Goal: Task Accomplishment & Management: Manage account settings

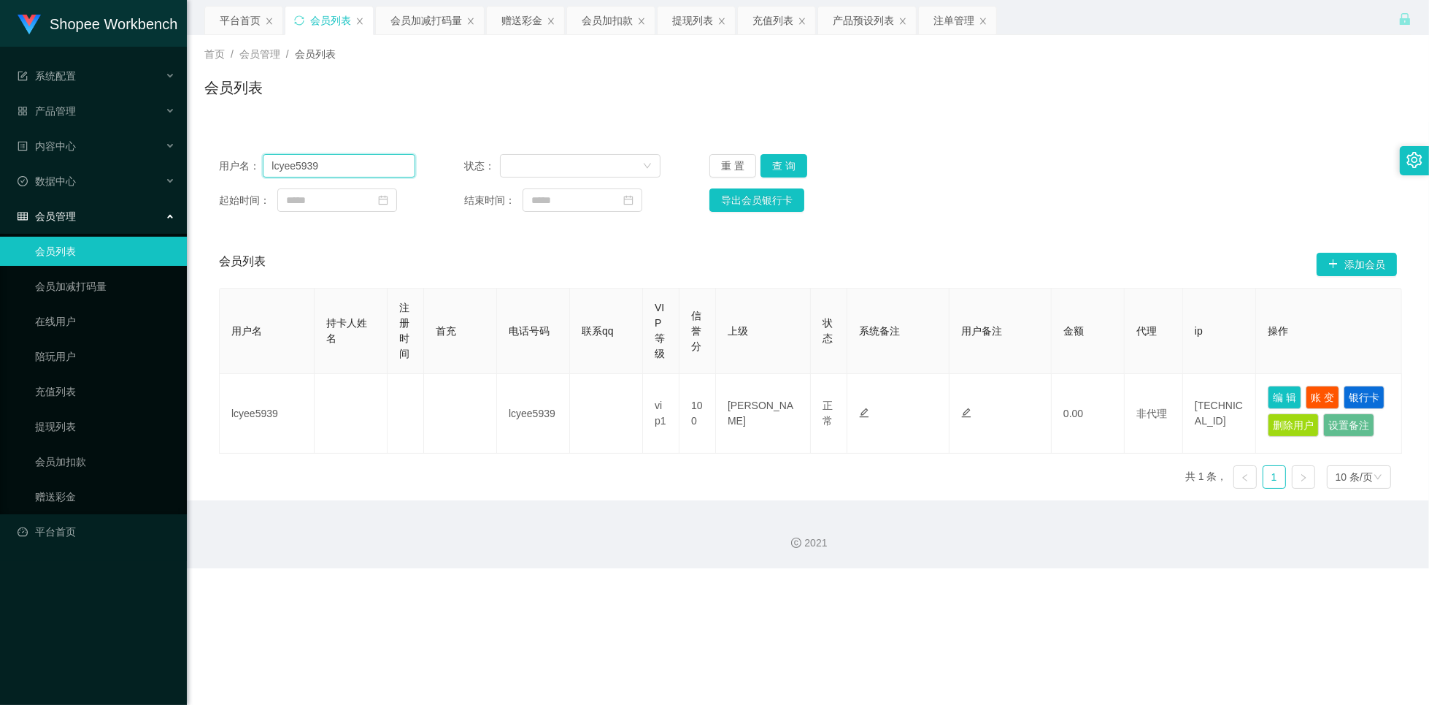
click at [369, 165] on input "lcyee5939" at bounding box center [339, 165] width 153 height 23
click at [369, 164] on input "lcyee5939" at bounding box center [339, 165] width 153 height 23
paste input "ChongKP"
type input "ChongKP"
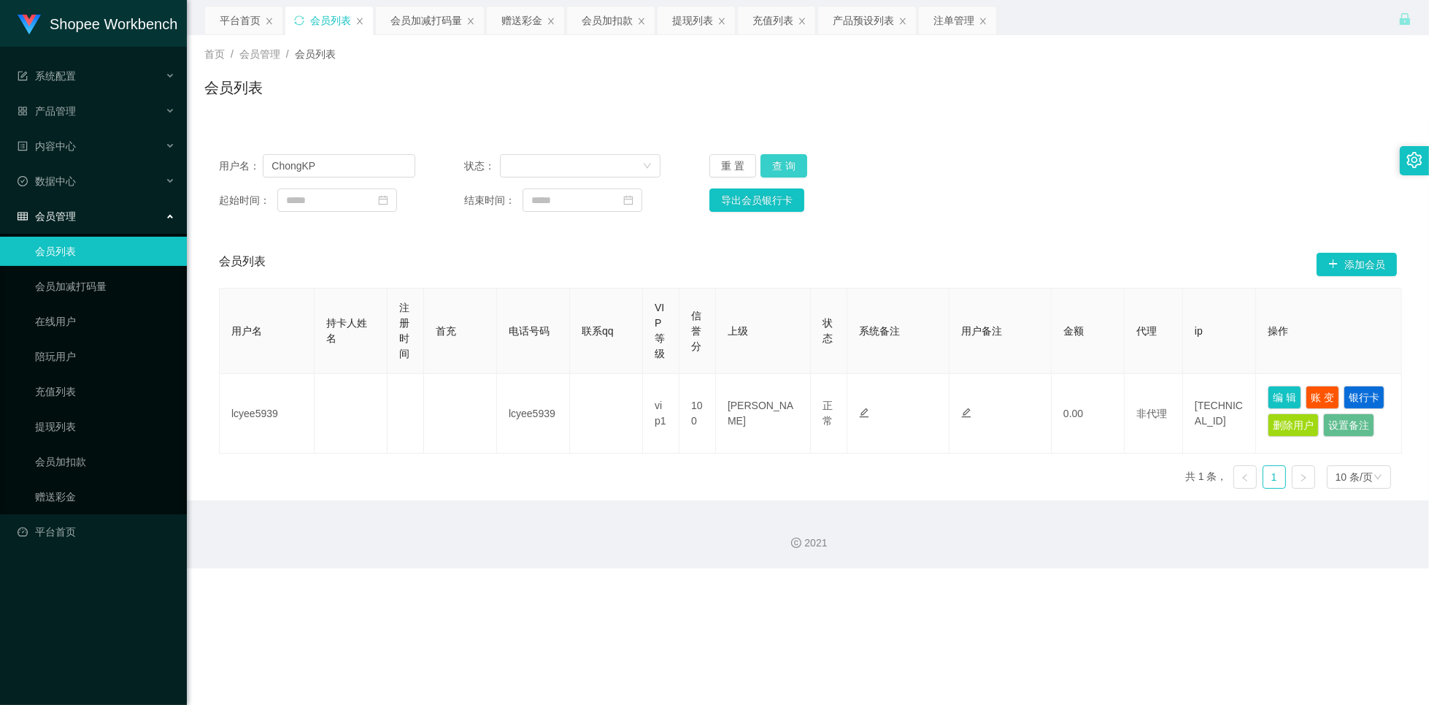
click at [766, 172] on button "查 询" at bounding box center [784, 165] width 47 height 23
click at [788, 166] on button "查 询" at bounding box center [784, 165] width 47 height 23
click at [520, 25] on div "赠送彩金" at bounding box center [522, 21] width 41 height 28
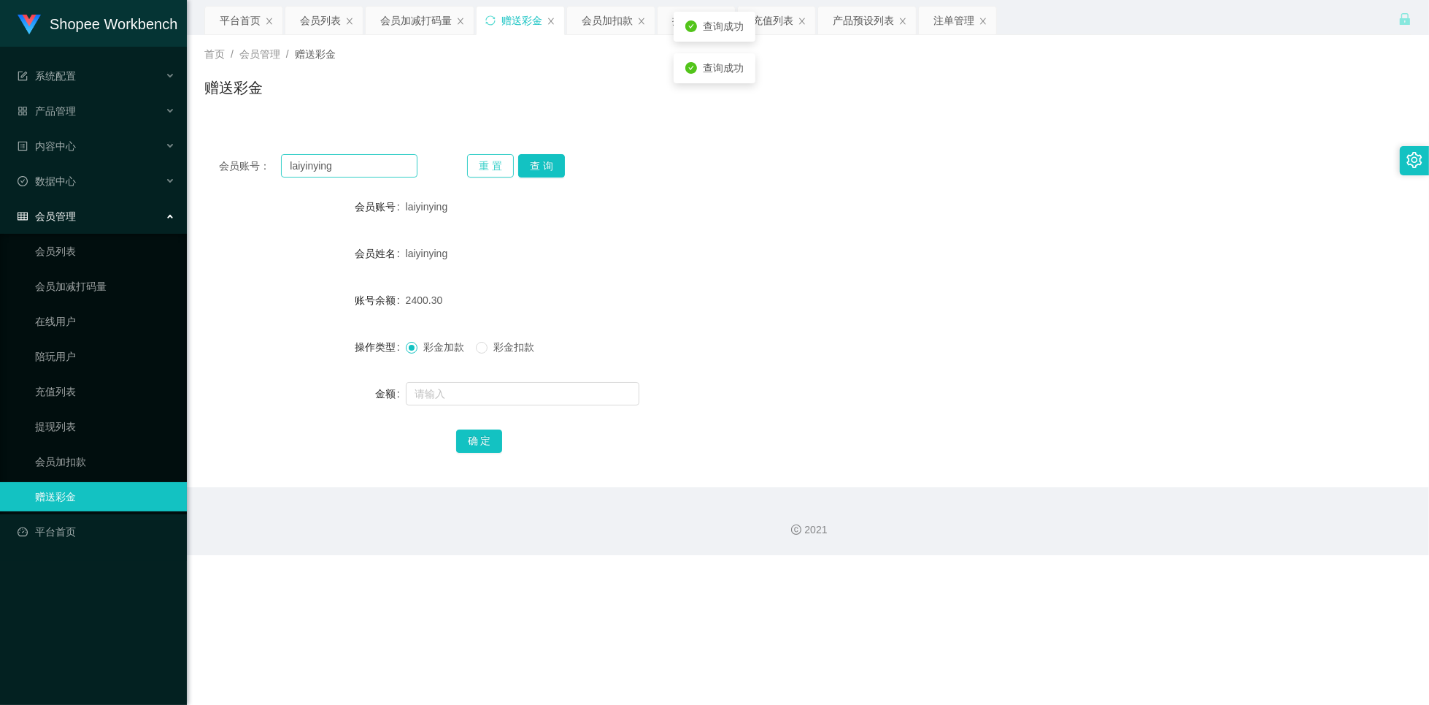
drag, startPoint x: 485, startPoint y: 167, endPoint x: 343, endPoint y: 165, distance: 142.4
click at [484, 167] on button "重 置" at bounding box center [490, 165] width 47 height 23
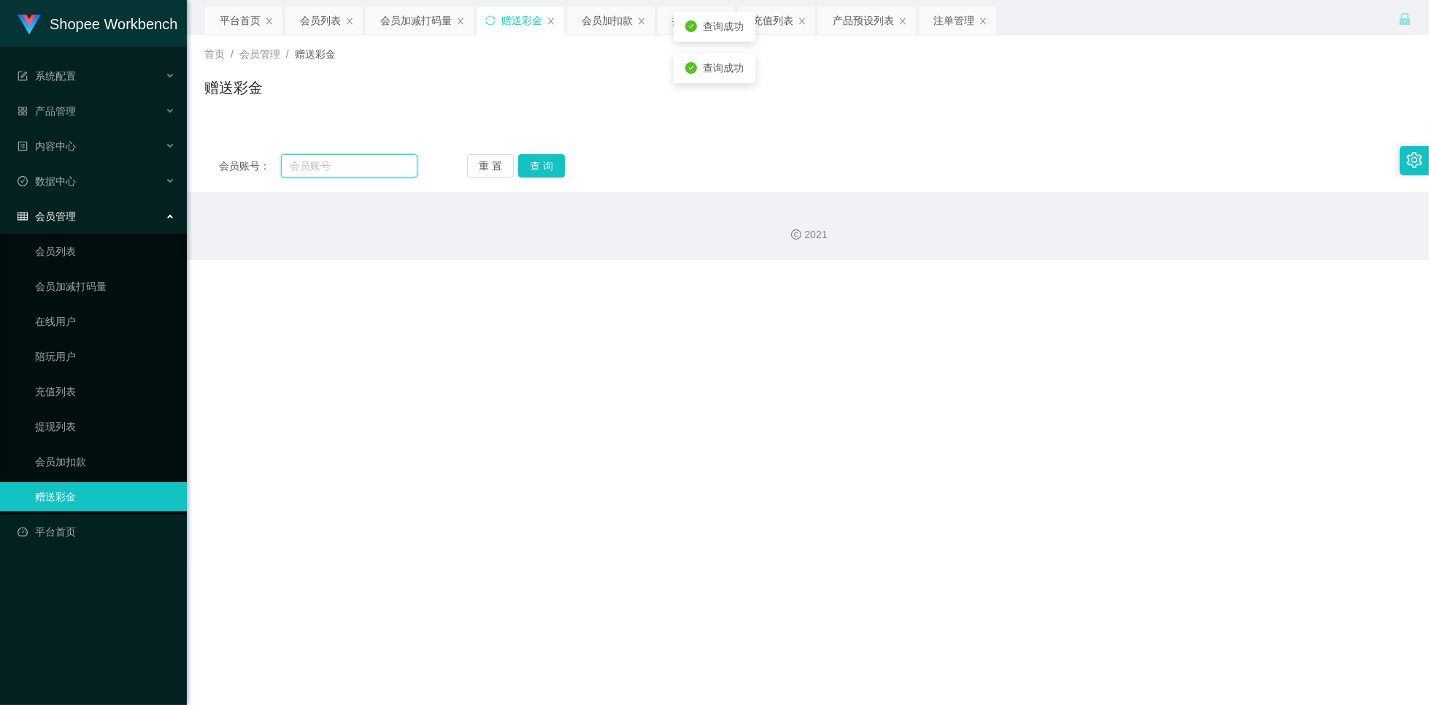
click at [339, 164] on input "text" at bounding box center [349, 165] width 137 height 23
paste input "ChongKP"
type input "ChongKP"
click at [553, 169] on button "查 询" at bounding box center [541, 165] width 47 height 23
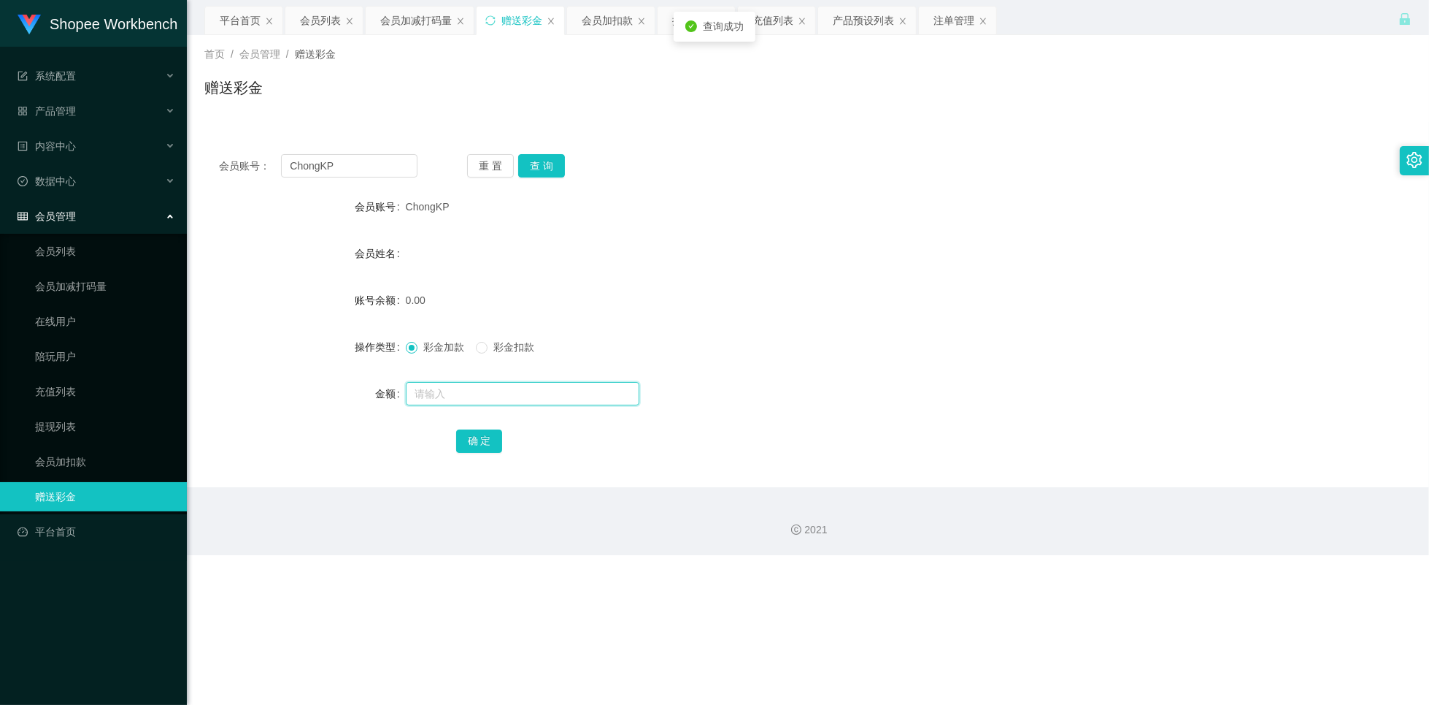
drag, startPoint x: 473, startPoint y: 394, endPoint x: 481, endPoint y: 391, distance: 8.8
click at [473, 394] on input "text" at bounding box center [523, 393] width 234 height 23
type input "65"
click at [479, 439] on button "确 定" at bounding box center [479, 440] width 47 height 23
drag, startPoint x: 947, startPoint y: 20, endPoint x: 948, endPoint y: 28, distance: 7.4
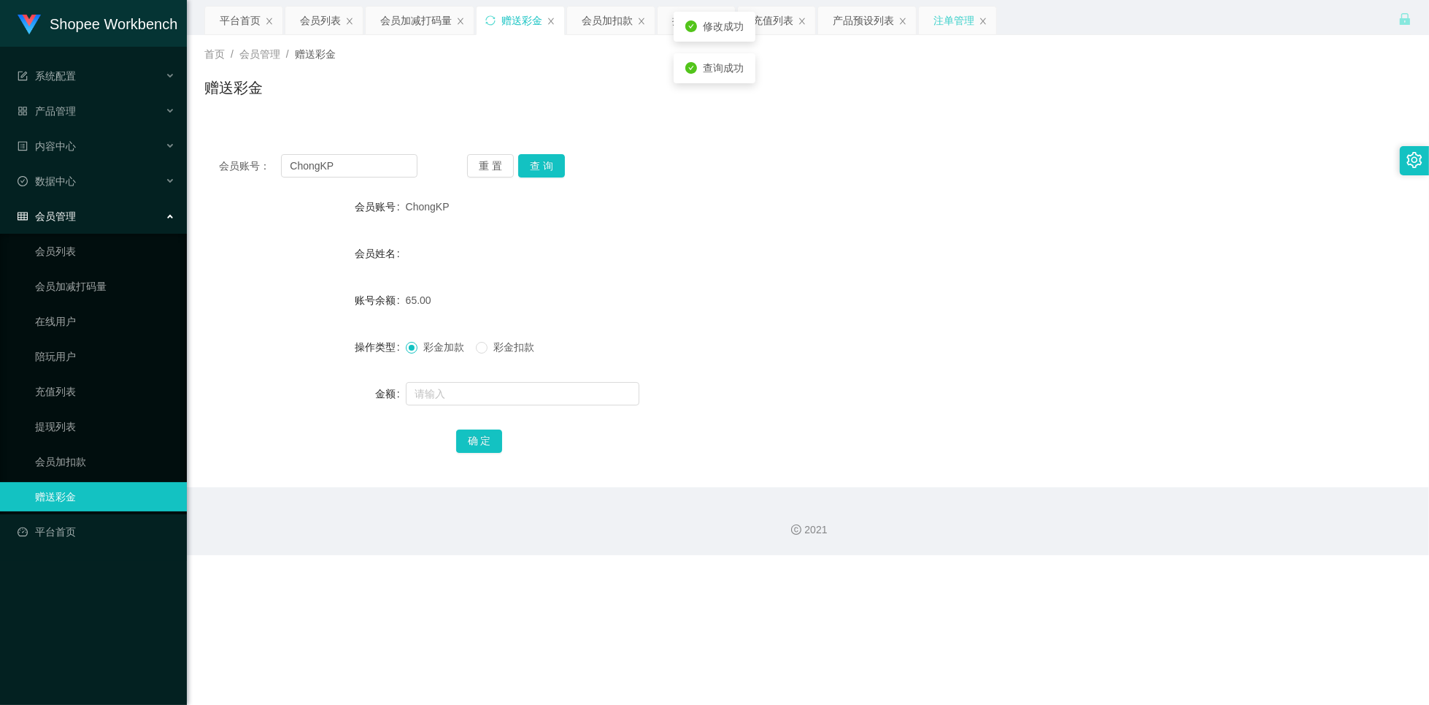
click at [948, 20] on div "注单管理" at bounding box center [954, 21] width 41 height 28
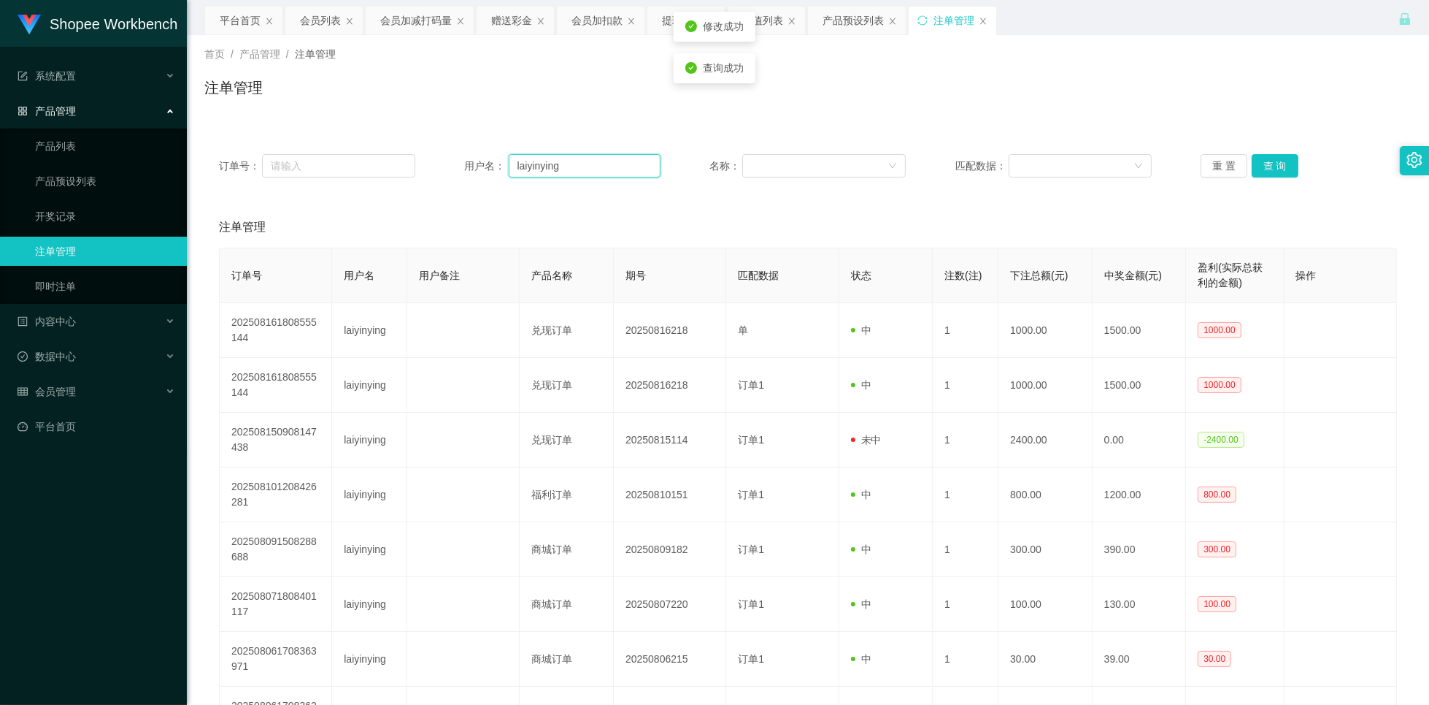
click at [609, 170] on input "laiyinying" at bounding box center [585, 165] width 153 height 23
paste input "ChongKP"
type input "ChongKP"
click at [1279, 166] on button "查 询" at bounding box center [1275, 165] width 47 height 23
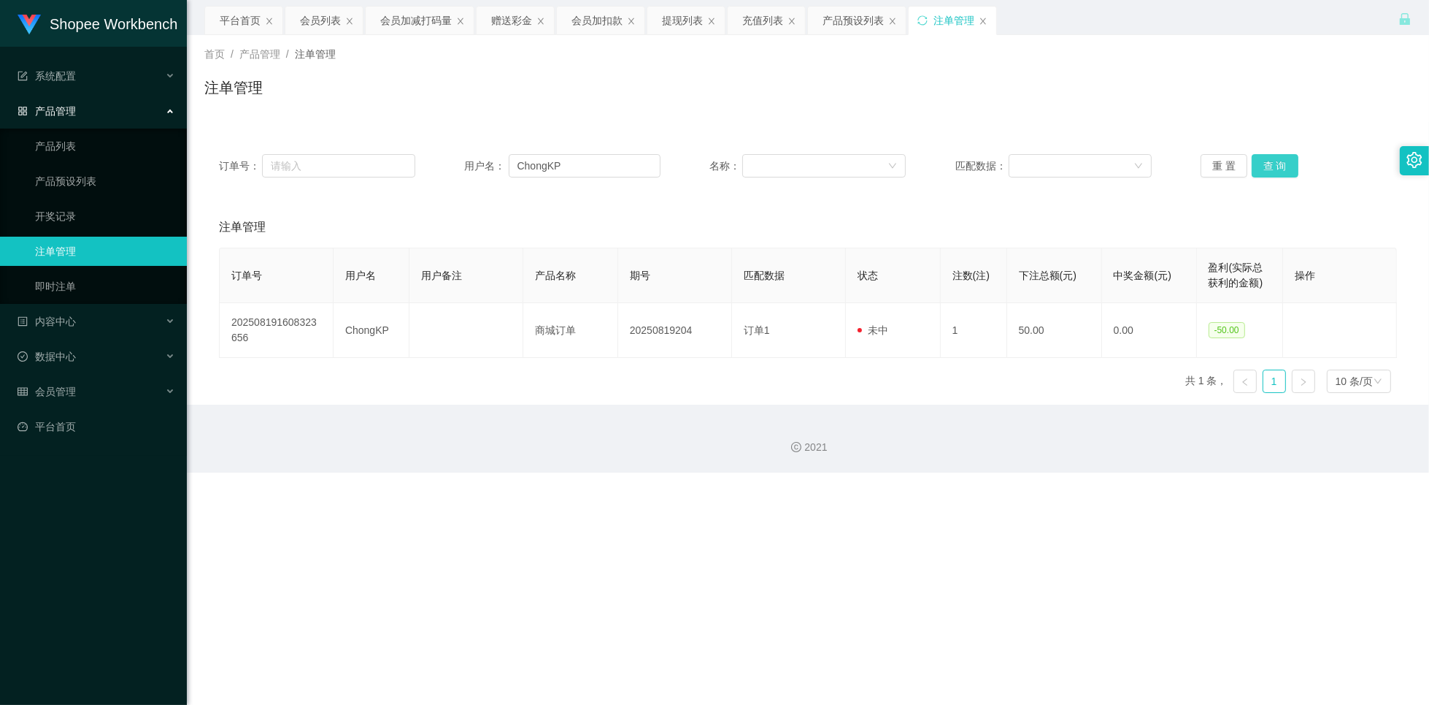
click at [1278, 169] on button "查 询" at bounding box center [1275, 165] width 47 height 23
click at [310, 25] on div "会员列表" at bounding box center [320, 21] width 41 height 28
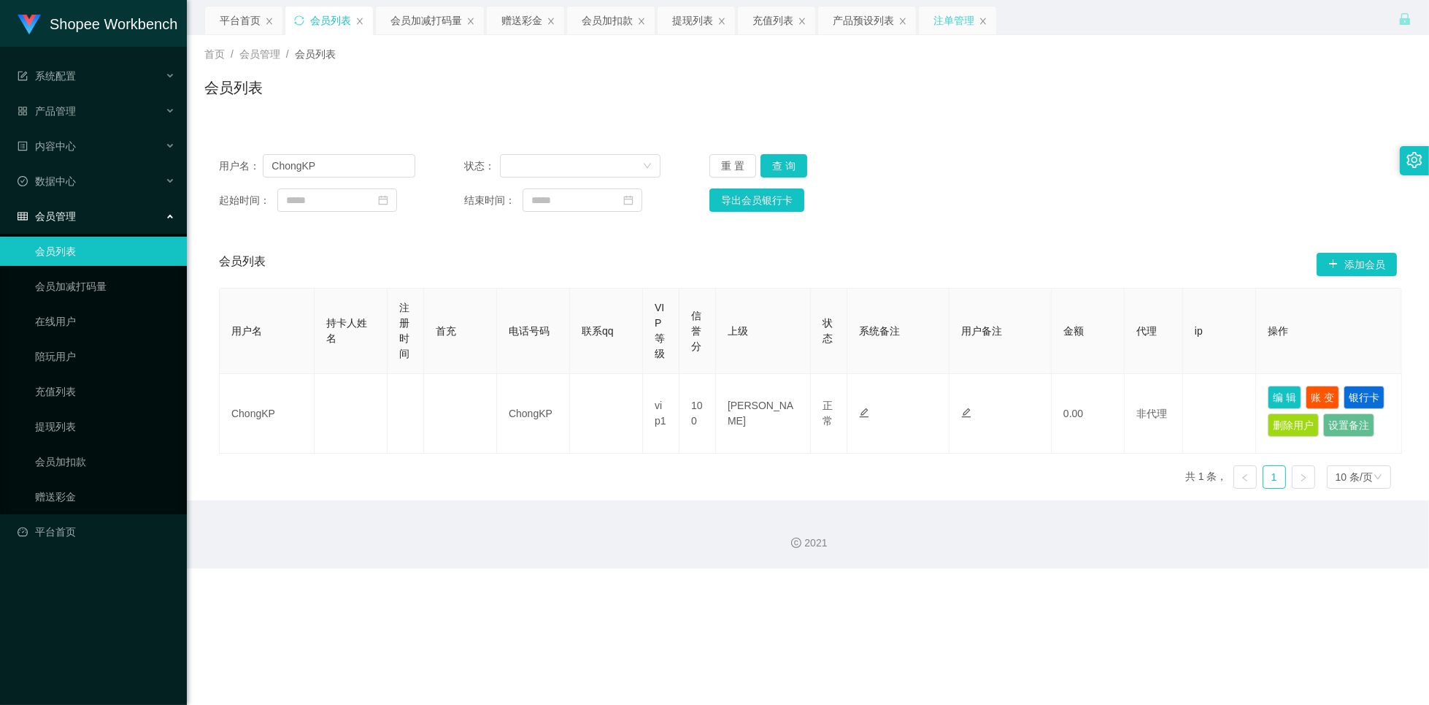
click at [942, 23] on div "注单管理" at bounding box center [954, 21] width 41 height 28
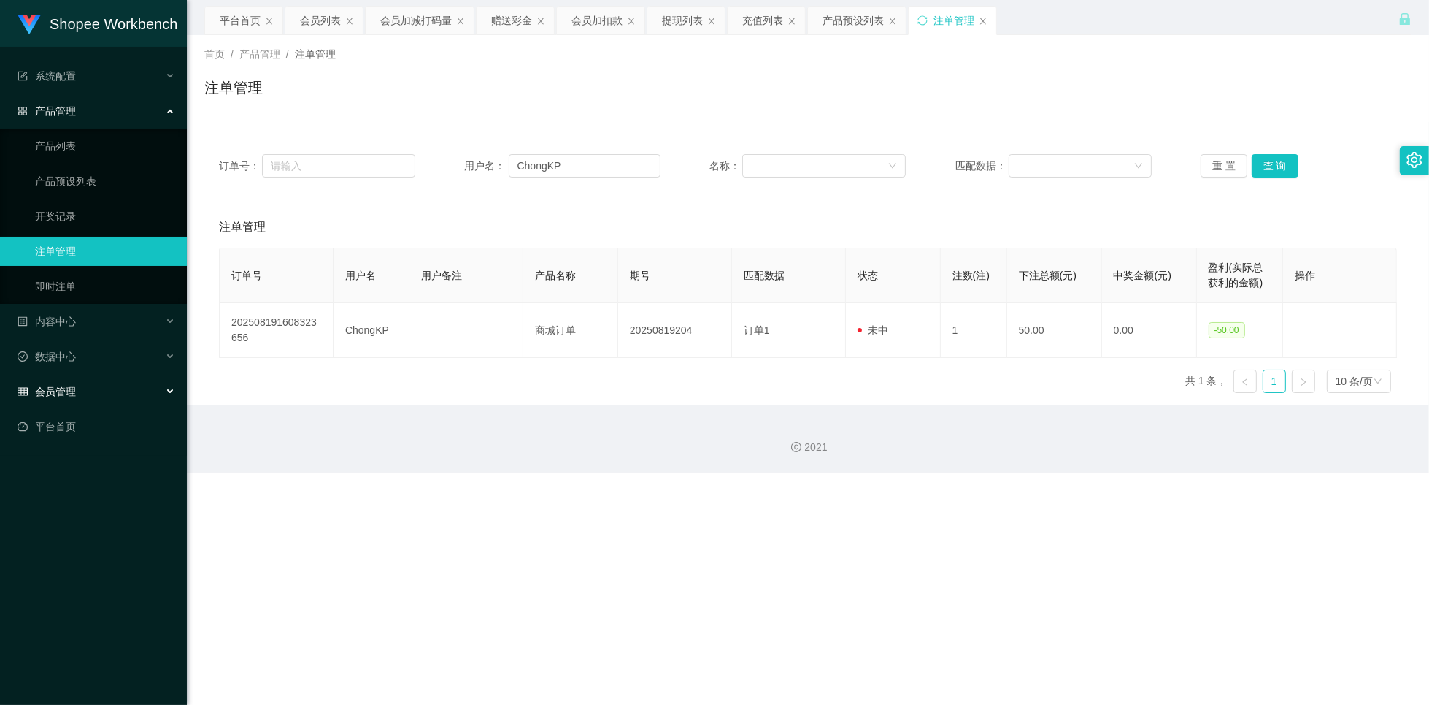
click at [173, 387] on div "会员管理" at bounding box center [93, 391] width 187 height 29
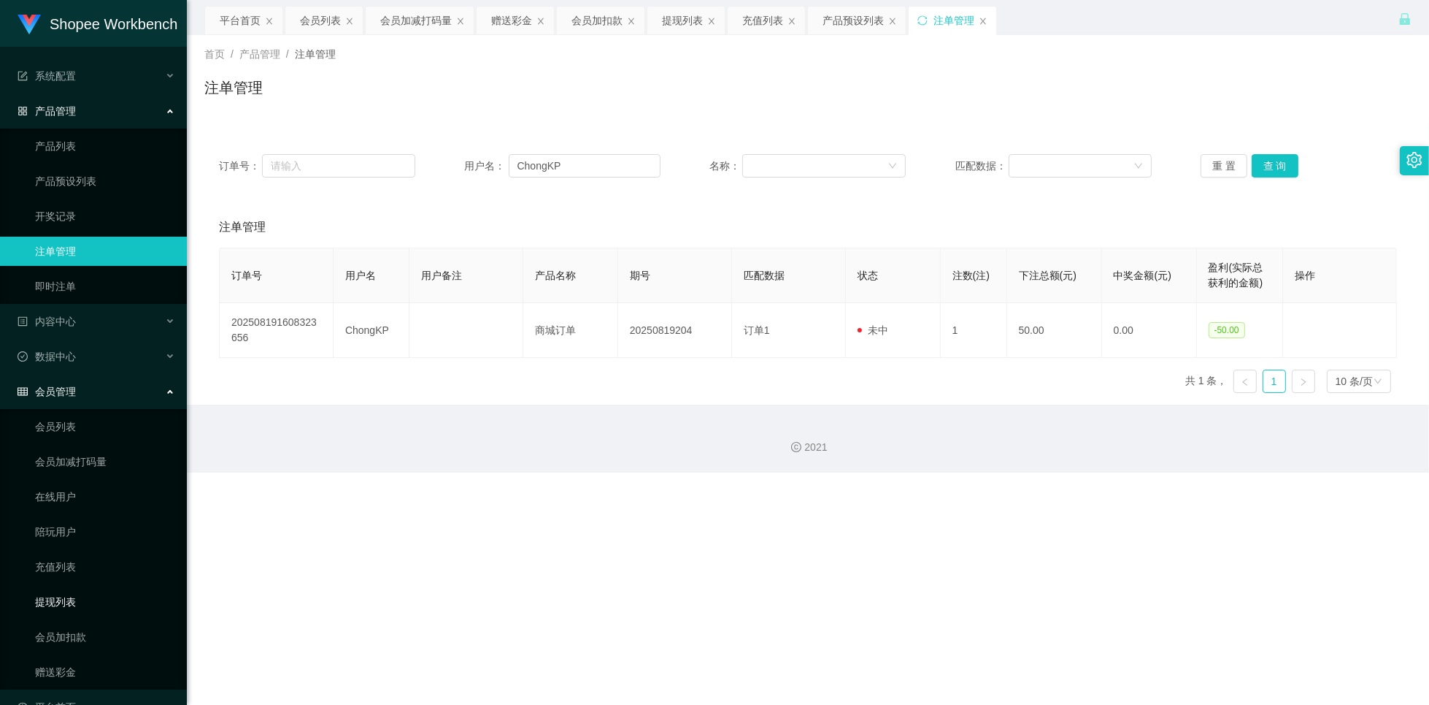
scroll to position [31, 0]
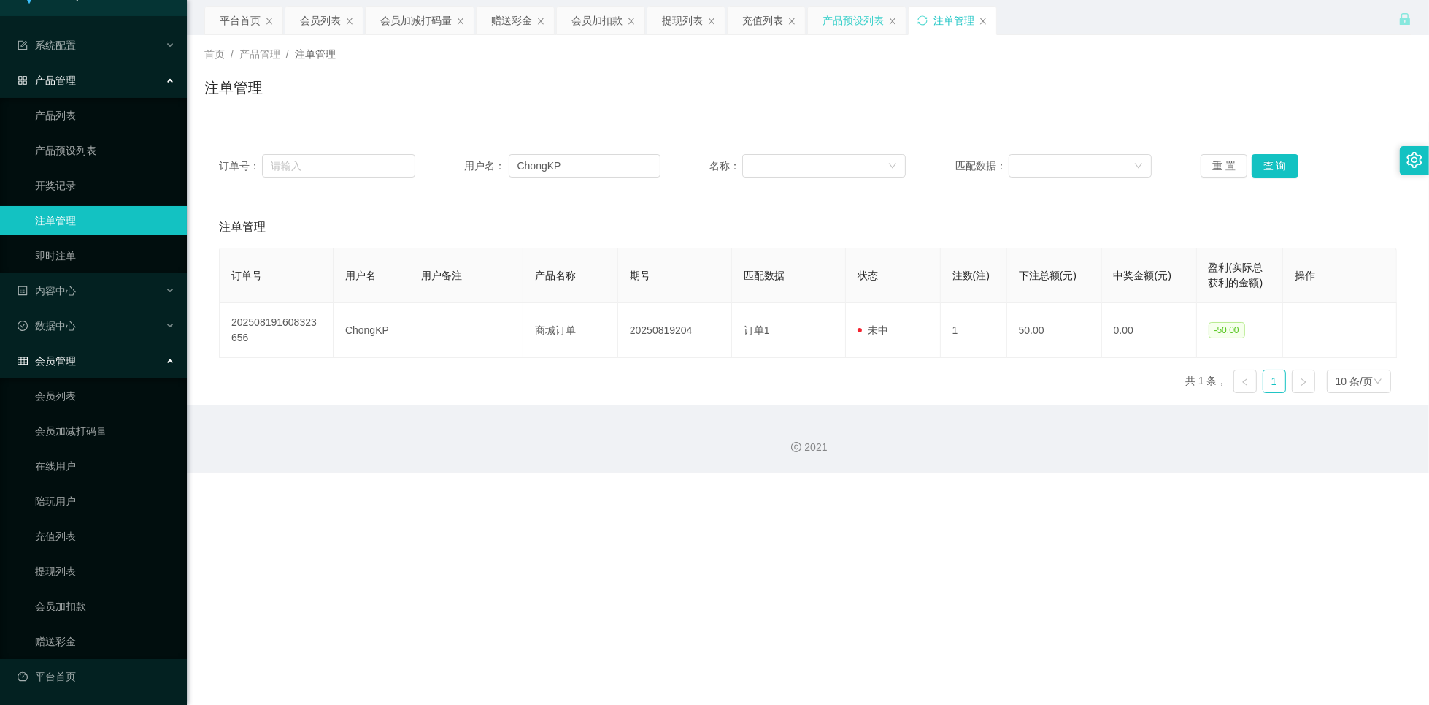
click at [856, 27] on div "产品预设列表" at bounding box center [853, 21] width 61 height 28
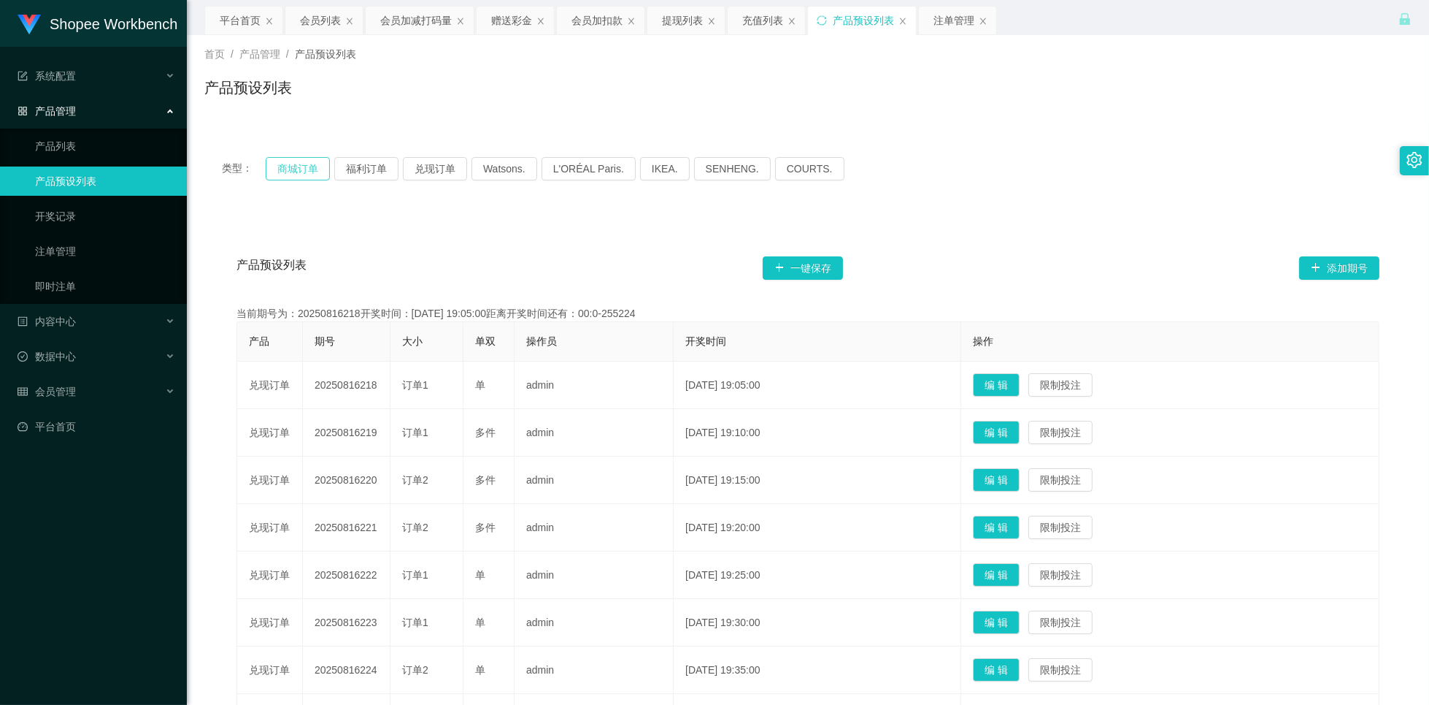
click at [291, 170] on button "商城订单" at bounding box center [298, 168] width 64 height 23
click at [293, 165] on button "商城订单" at bounding box center [298, 168] width 64 height 23
click at [286, 171] on button "商城订单" at bounding box center [298, 168] width 64 height 23
click at [296, 172] on button "商城订单" at bounding box center [298, 168] width 64 height 23
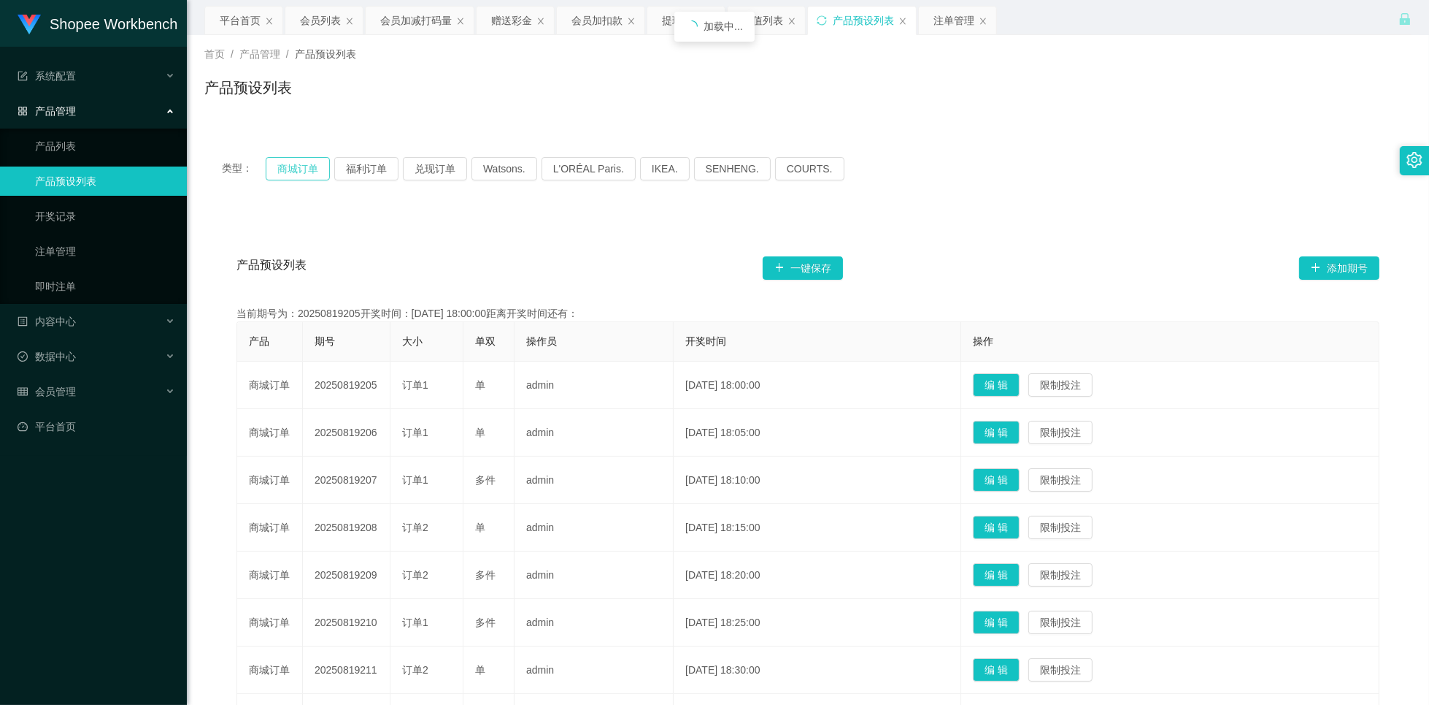
click at [296, 172] on button "商城订单" at bounding box center [298, 168] width 64 height 23
click at [296, 173] on button "商城订单" at bounding box center [298, 168] width 64 height 23
click at [296, 174] on button "商城订单" at bounding box center [298, 168] width 64 height 23
click at [307, 176] on button "商城订单" at bounding box center [298, 168] width 64 height 23
click at [306, 176] on button "商城订单" at bounding box center [298, 168] width 64 height 23
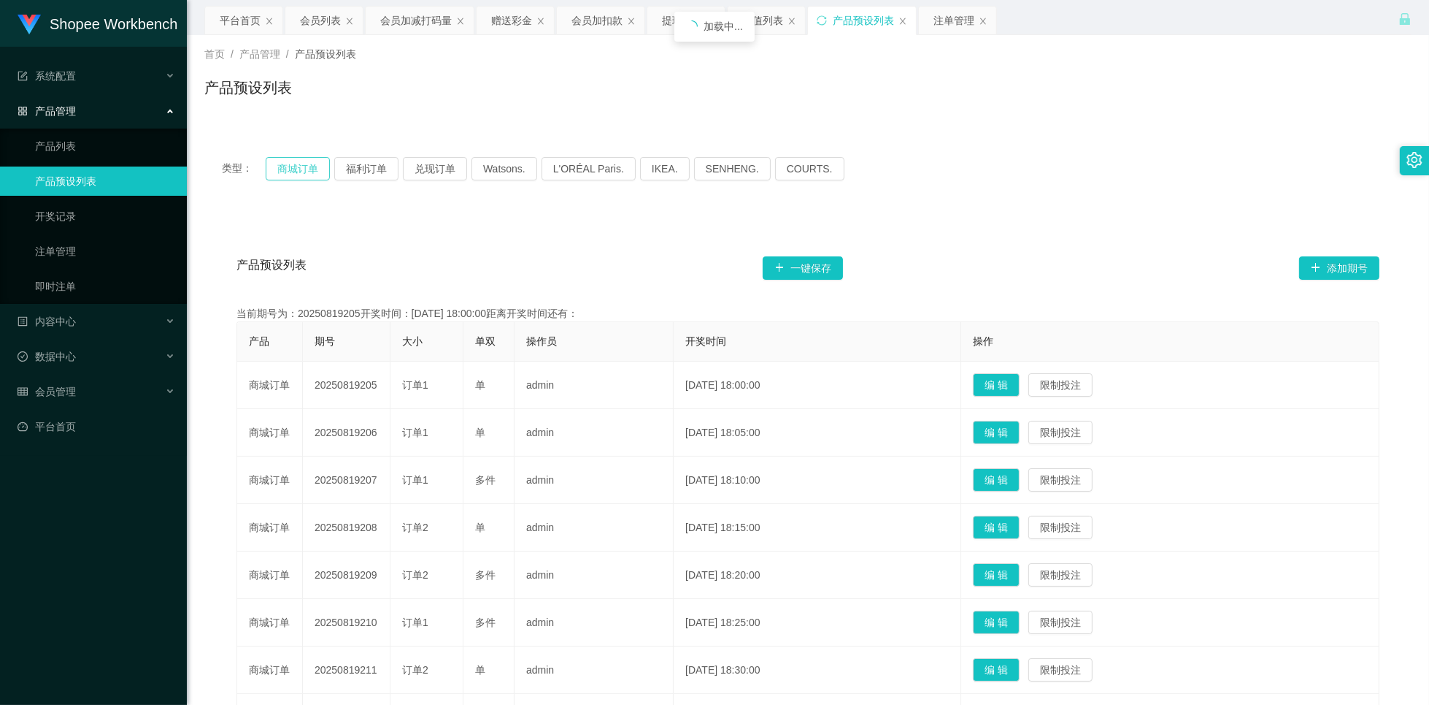
click at [306, 176] on button "商城订单" at bounding box center [298, 168] width 64 height 23
click at [313, 22] on div "会员列表" at bounding box center [320, 21] width 41 height 28
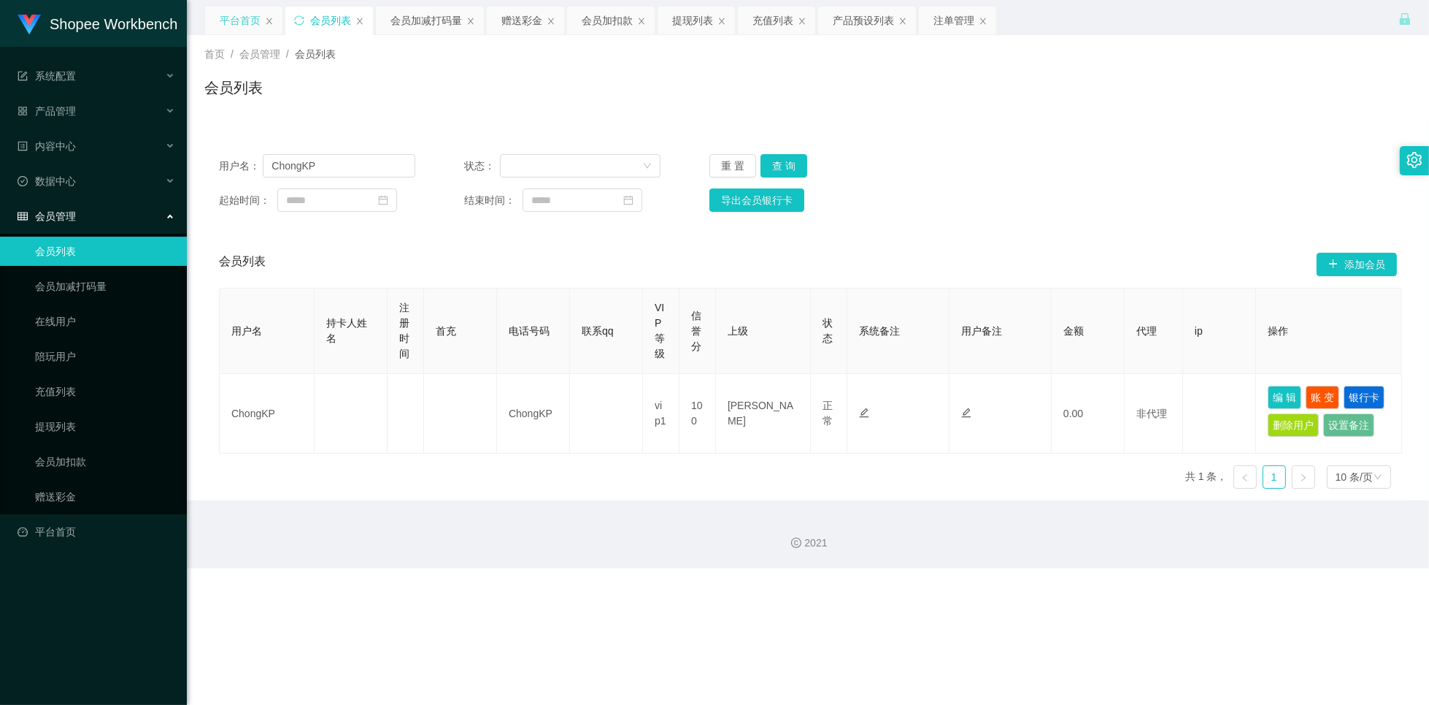
click at [243, 22] on div "平台首页" at bounding box center [240, 21] width 41 height 28
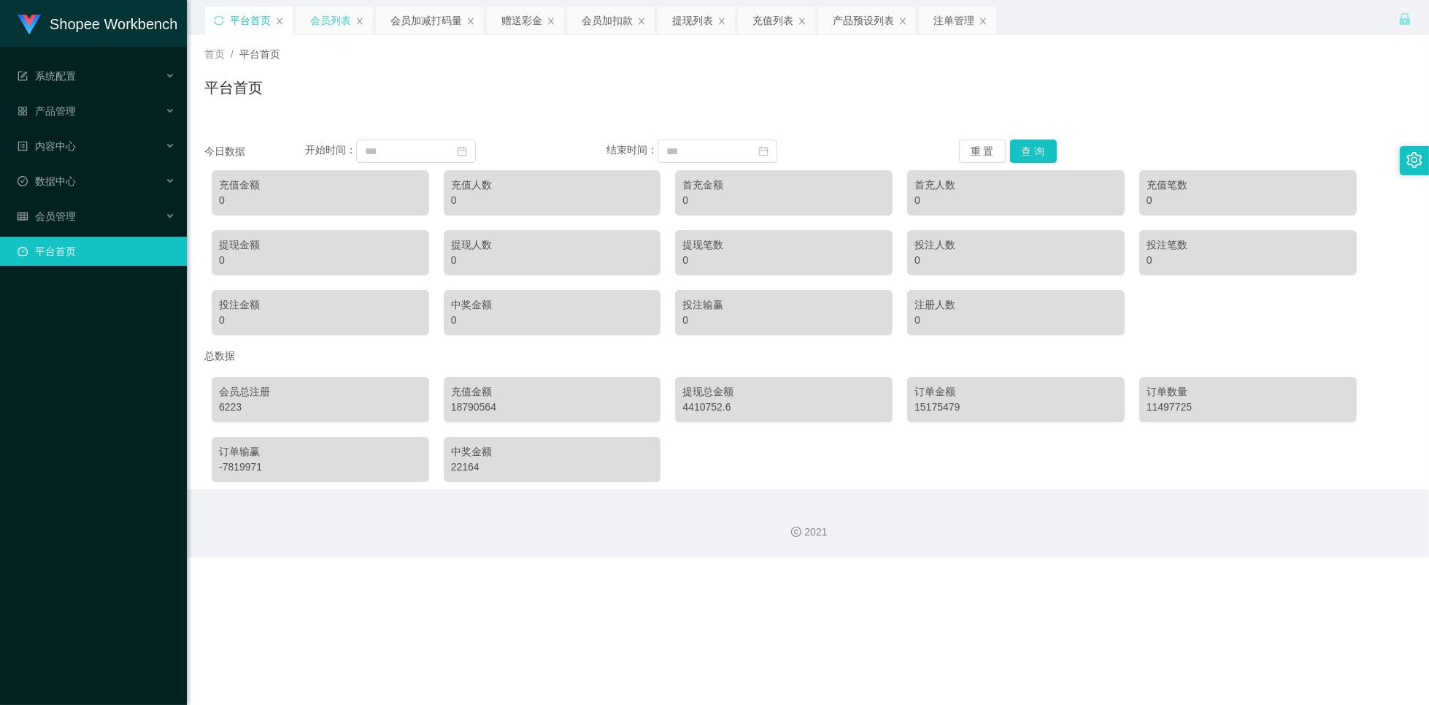
click at [334, 34] on div "会员列表" at bounding box center [334, 34] width 54 height 55
click at [337, 23] on div "会员列表" at bounding box center [330, 21] width 41 height 28
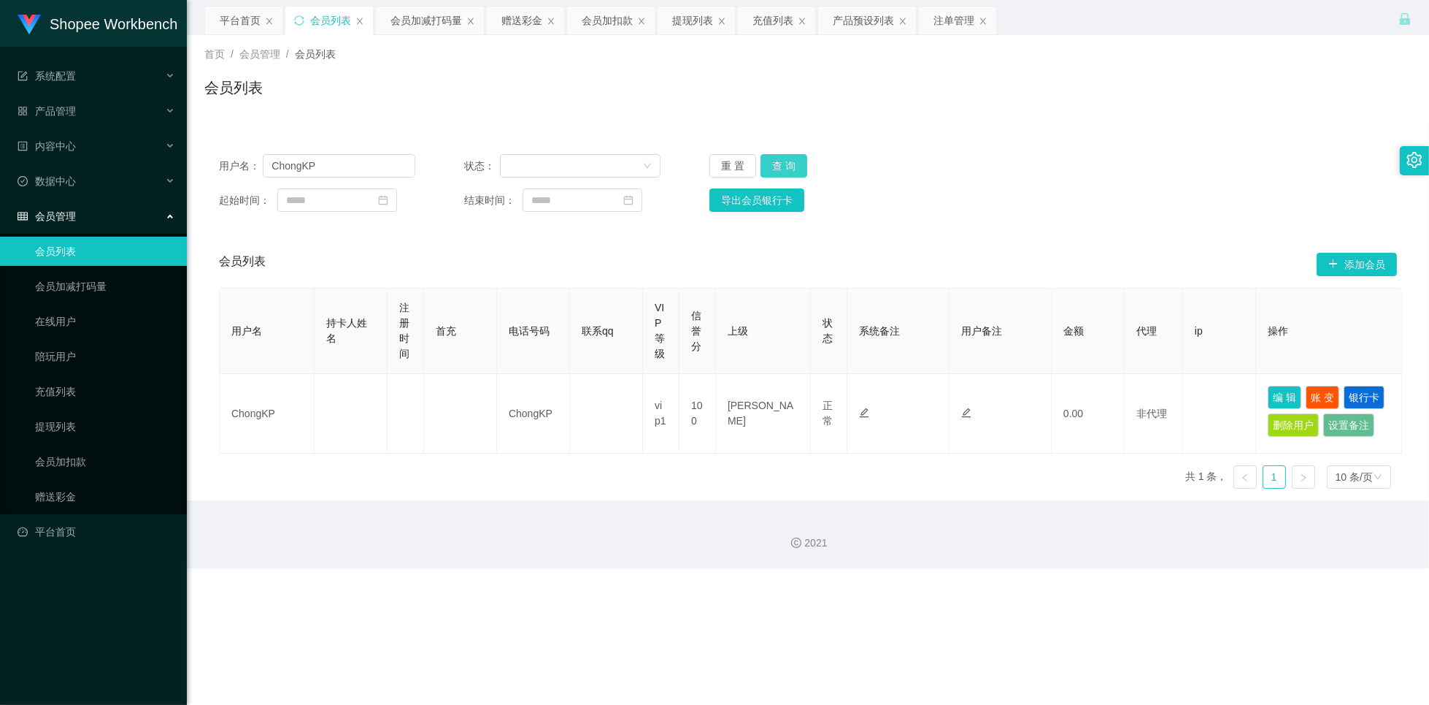
click at [791, 173] on button "查 询" at bounding box center [784, 165] width 47 height 23
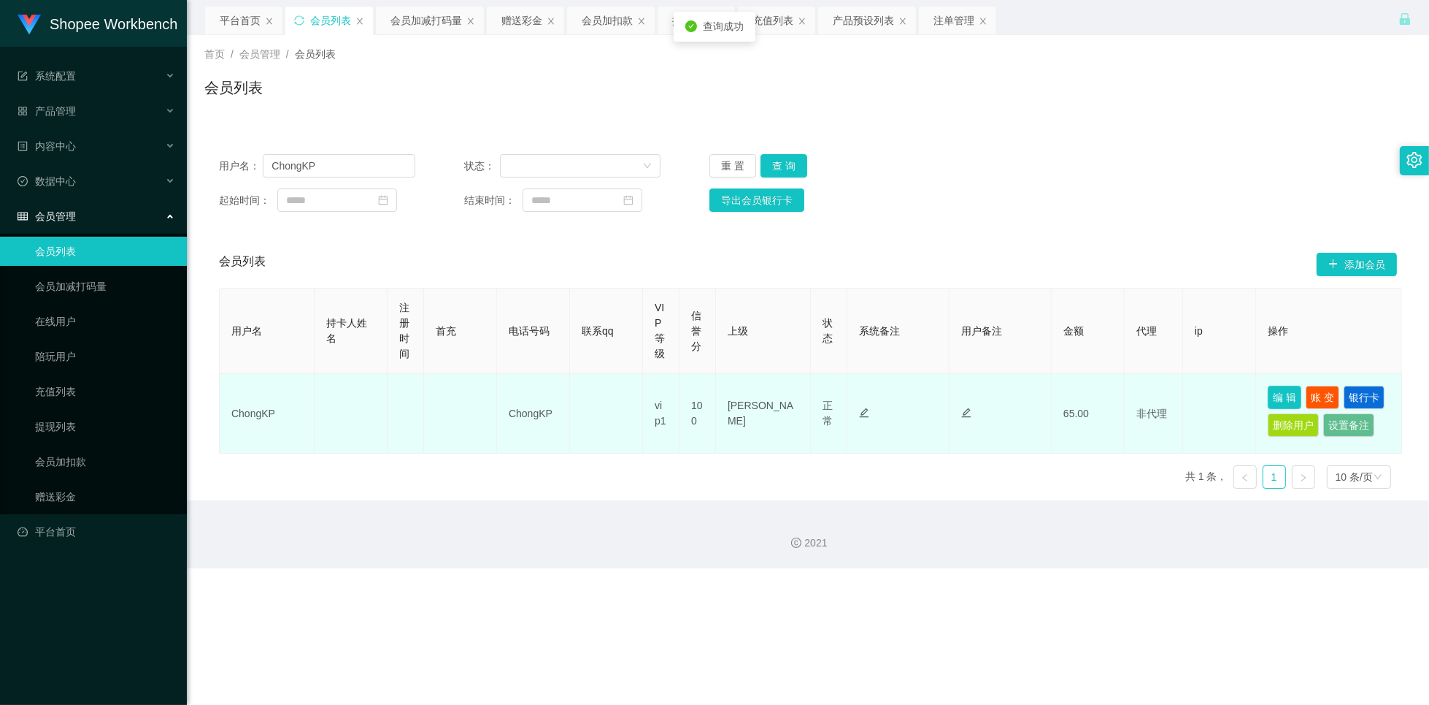
click at [1271, 399] on button "编 辑" at bounding box center [1285, 396] width 34 height 23
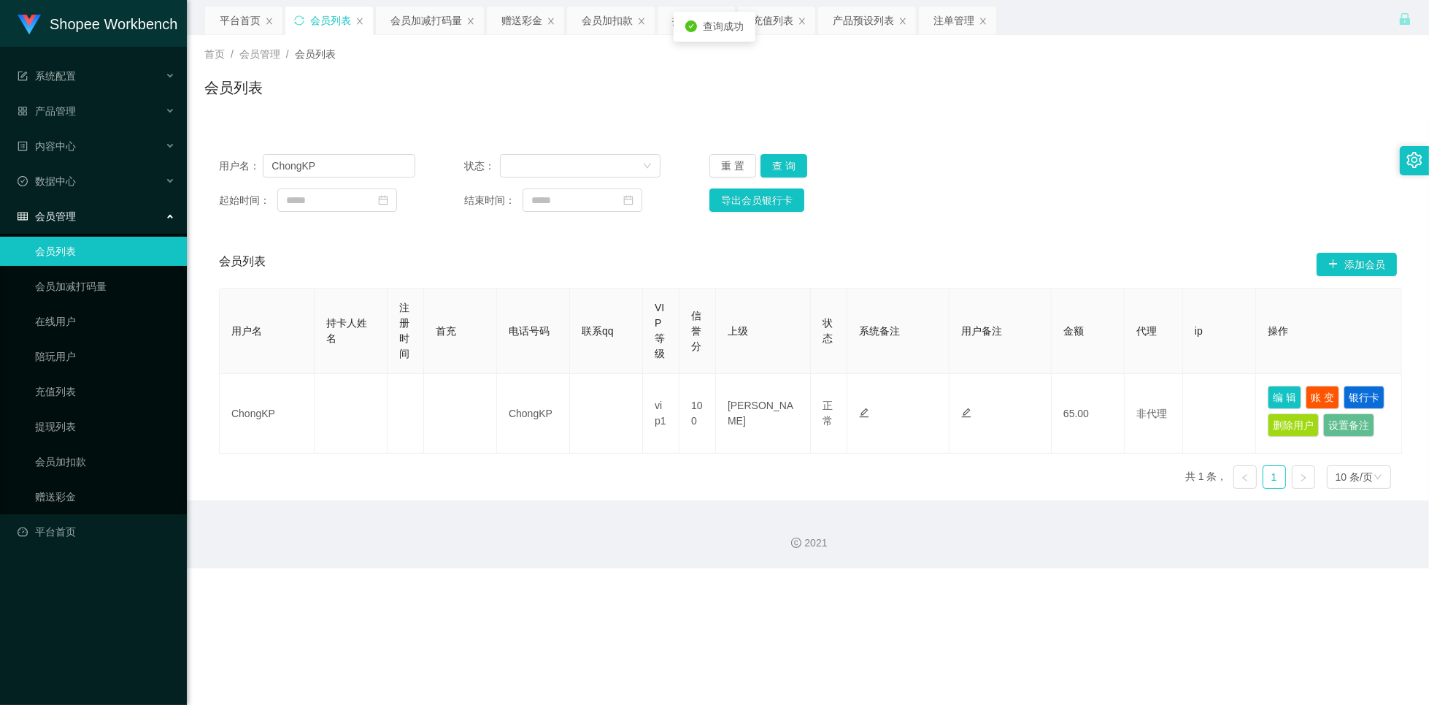
type input "ChongKP"
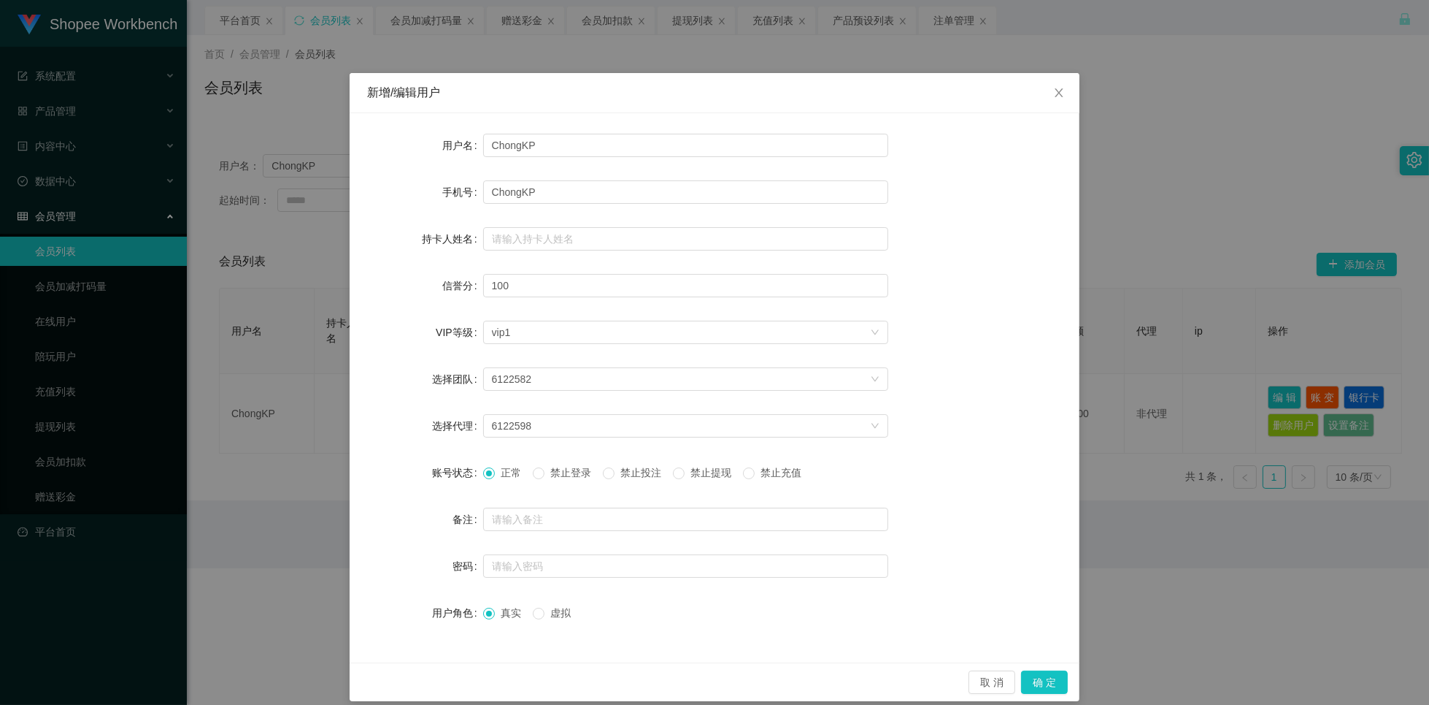
click at [633, 477] on span "禁止投注" at bounding box center [641, 473] width 53 height 12
click at [1029, 686] on button "确 定" at bounding box center [1044, 681] width 47 height 23
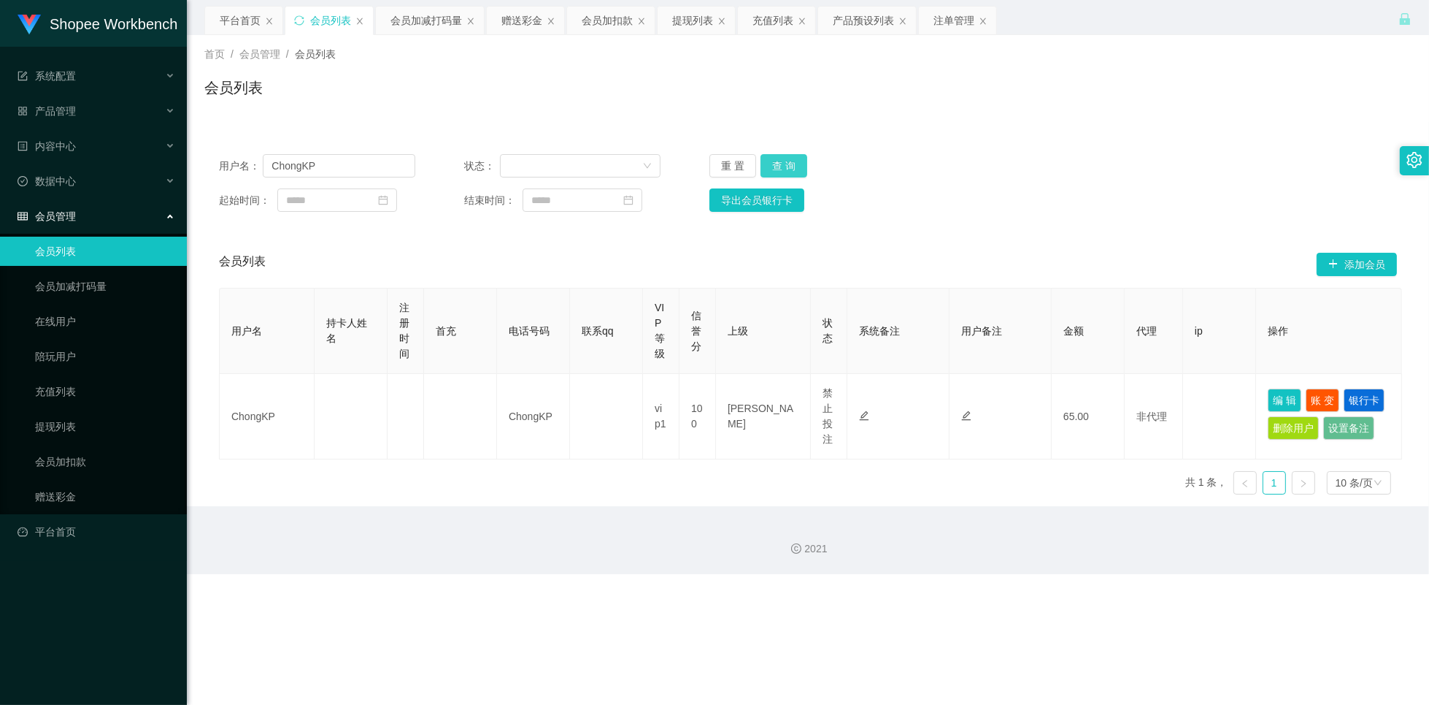
click at [790, 166] on button "查 询" at bounding box center [784, 165] width 47 height 23
click at [1215, 86] on div "会员列表" at bounding box center [808, 94] width 1208 height 34
